Goal: Navigation & Orientation: Go to known website

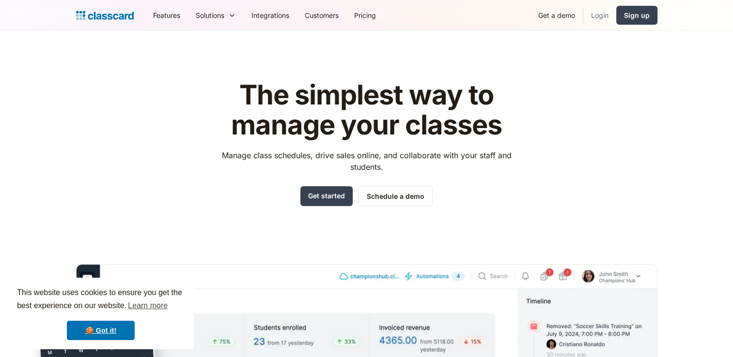
click at [603, 14] on link "Login" at bounding box center [599, 15] width 33 height 22
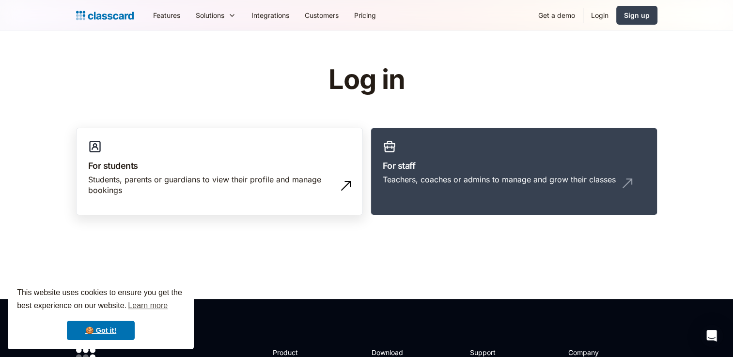
click at [193, 142] on link "For students Students, parents or guardians to view their profile and manage bo…" at bounding box center [219, 172] width 287 height 88
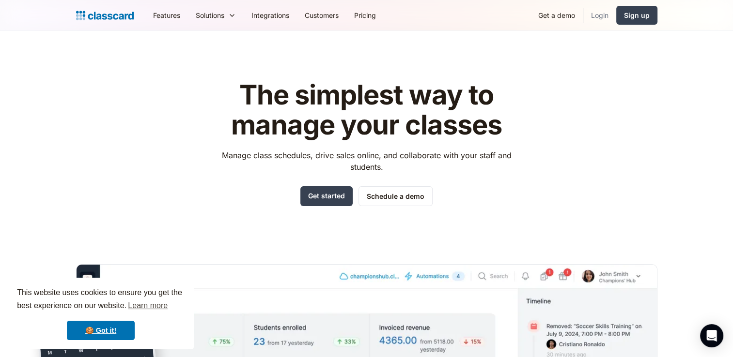
click at [599, 11] on link "Login" at bounding box center [599, 15] width 33 height 22
